Goal: Check status: Check status

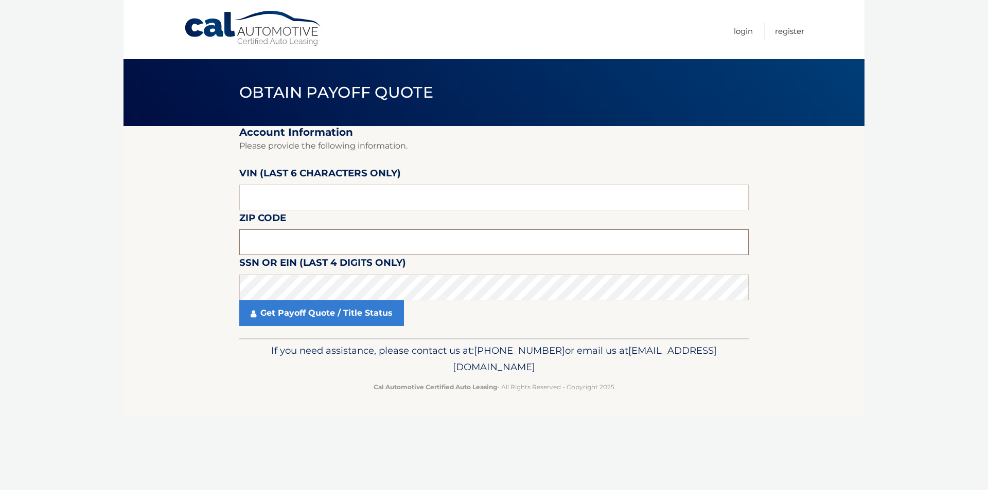
click at [296, 241] on input "text" at bounding box center [493, 242] width 509 height 26
type input "15106"
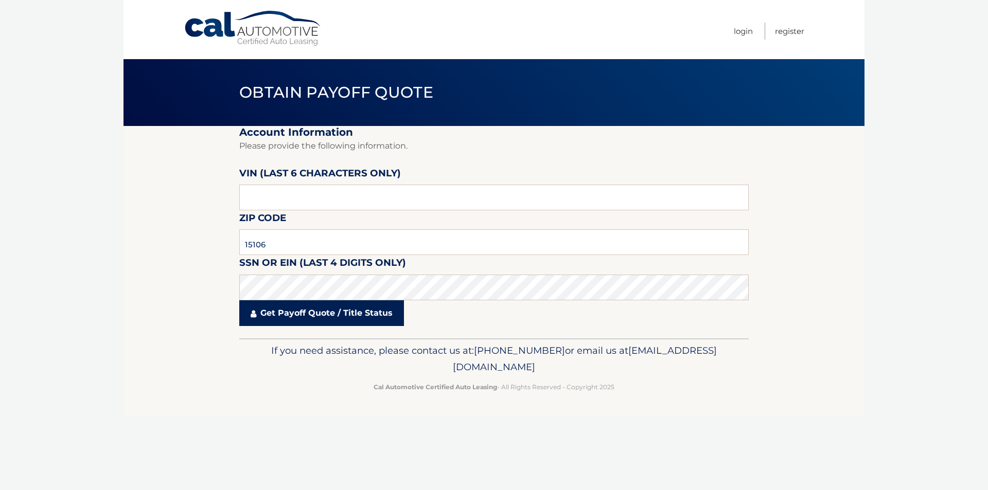
click at [321, 319] on link "Get Payoff Quote / Title Status" at bounding box center [321, 313] width 165 height 26
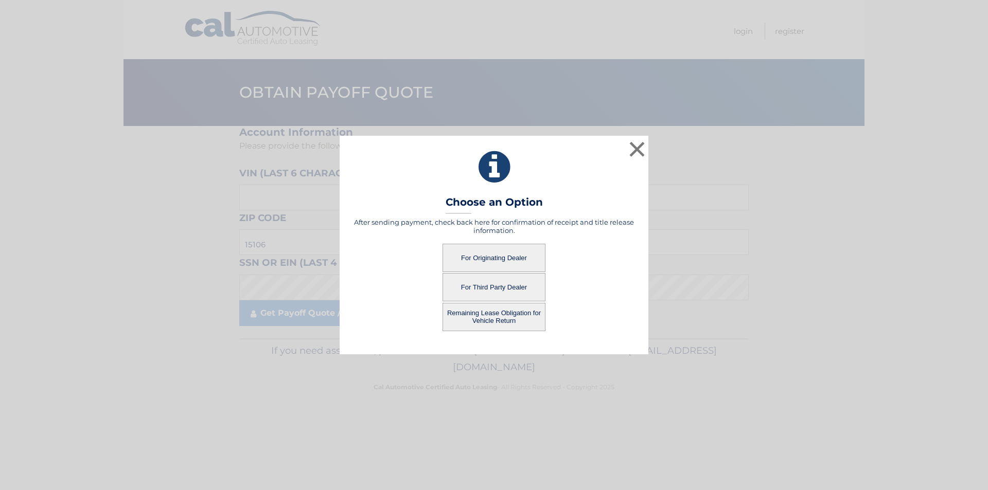
click at [482, 258] on button "For Originating Dealer" at bounding box center [493, 258] width 103 height 28
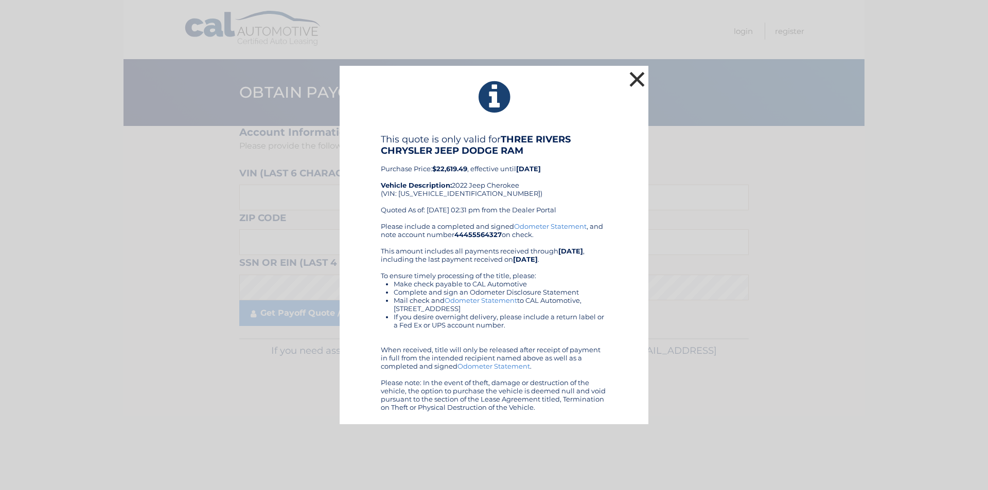
click at [635, 75] on button "×" at bounding box center [637, 79] width 21 height 21
